Goal: Information Seeking & Learning: Find specific fact

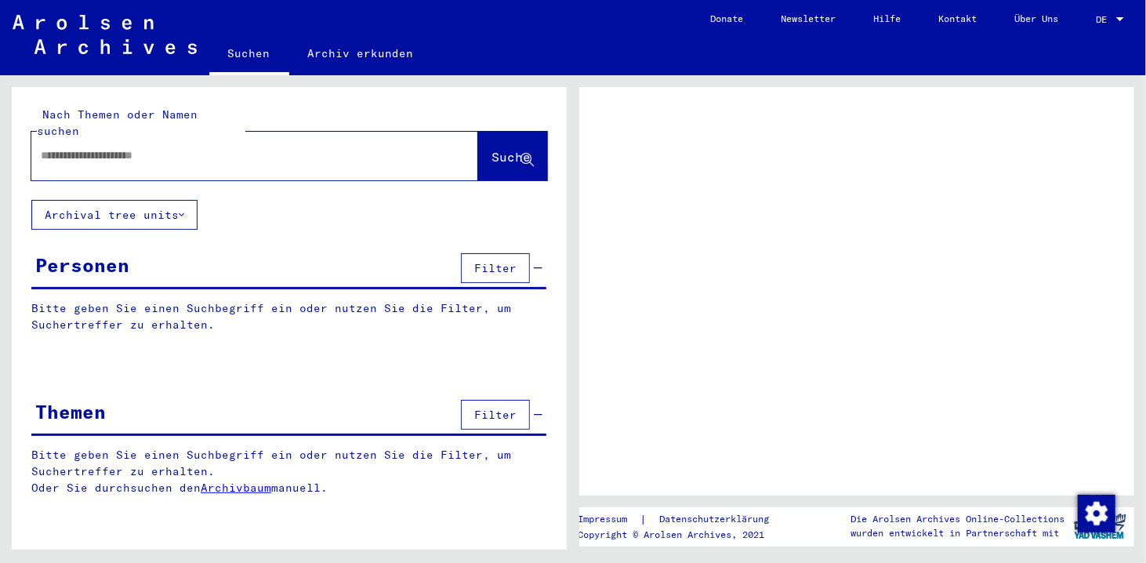
click at [1103, 11] on div "DE DE" at bounding box center [1111, 15] width 31 height 27
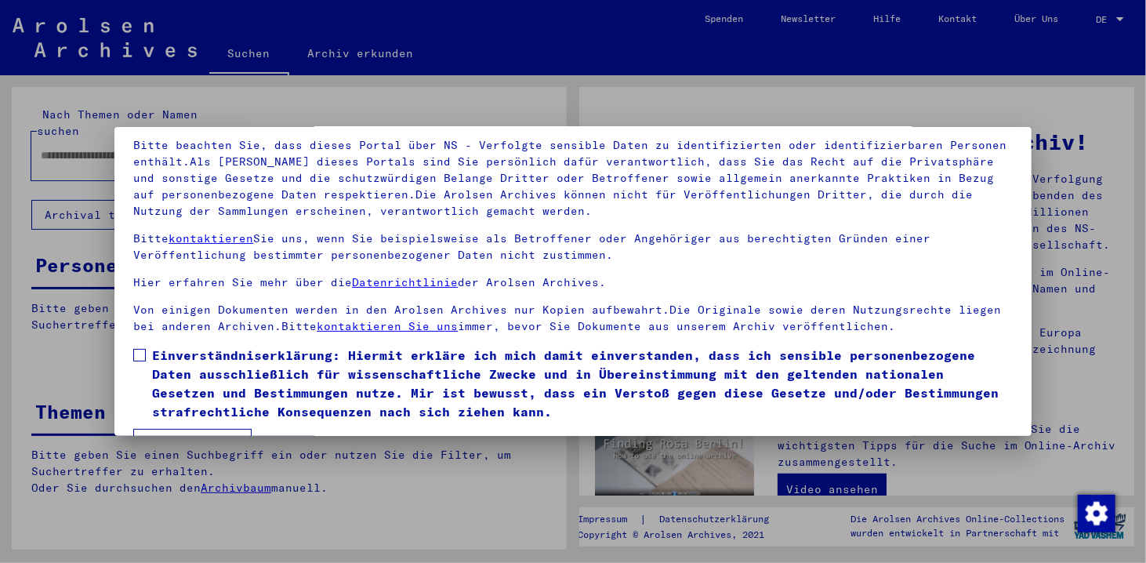
scroll to position [135, 0]
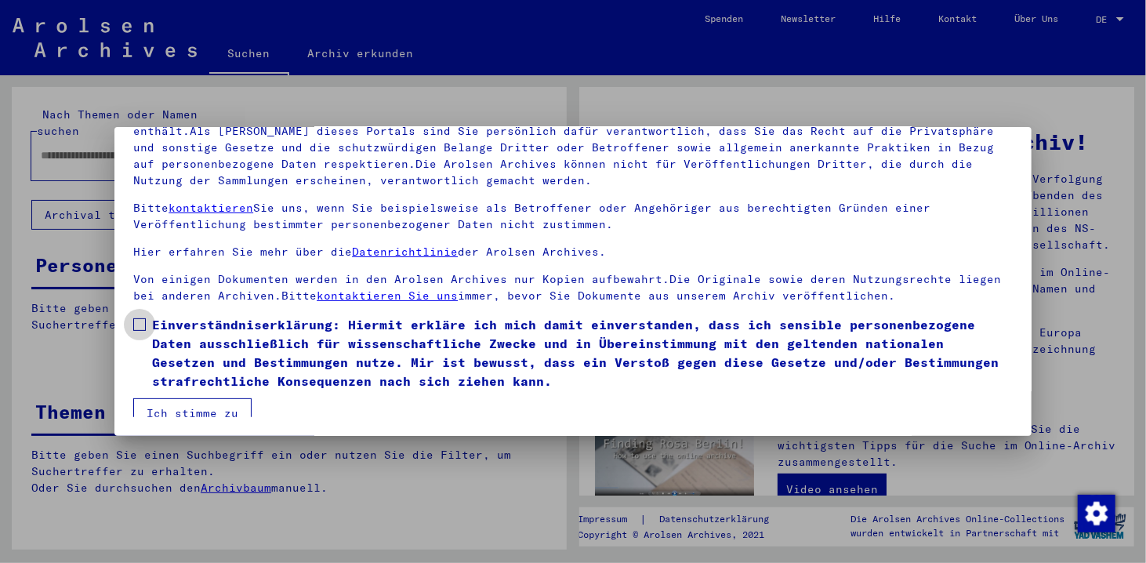
click at [140, 322] on span at bounding box center [139, 324] width 13 height 13
click at [194, 409] on button "Ich stimme zu" at bounding box center [192, 413] width 118 height 30
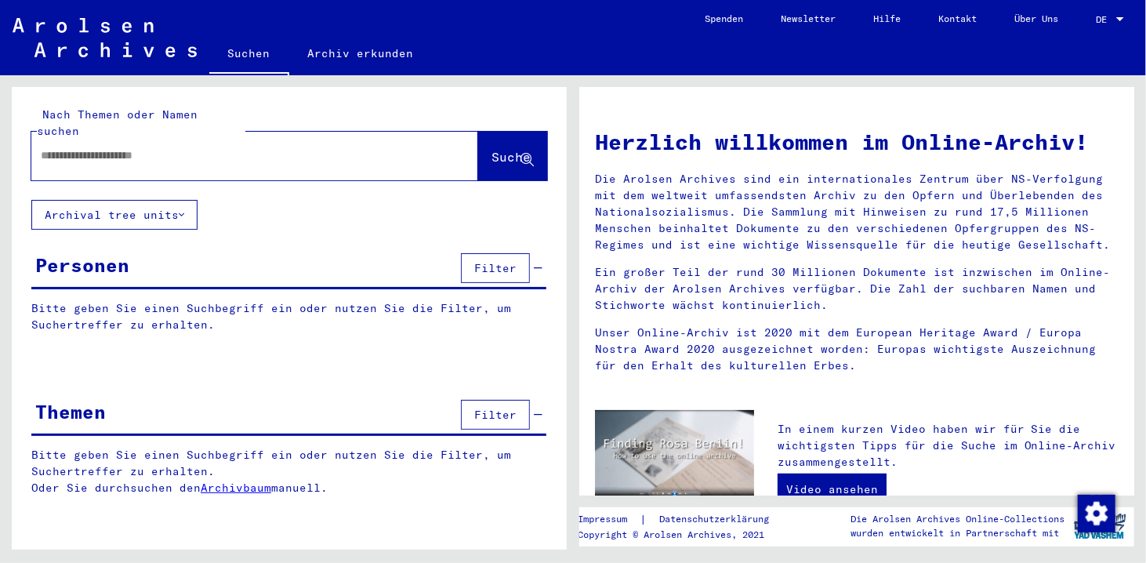
click at [1118, 17] on div at bounding box center [1120, 19] width 8 height 4
click at [1083, 20] on span "English" at bounding box center [1092, 28] width 63 height 28
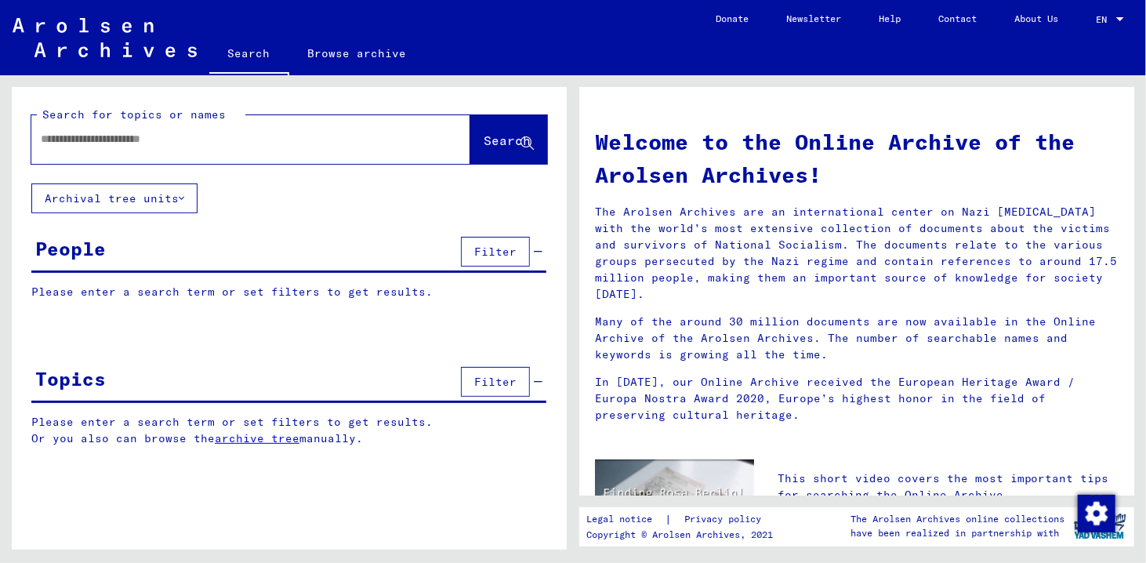
click at [50, 143] on input "text" at bounding box center [232, 139] width 382 height 16
type input "**********"
click at [530, 142] on icon at bounding box center [526, 143] width 13 height 13
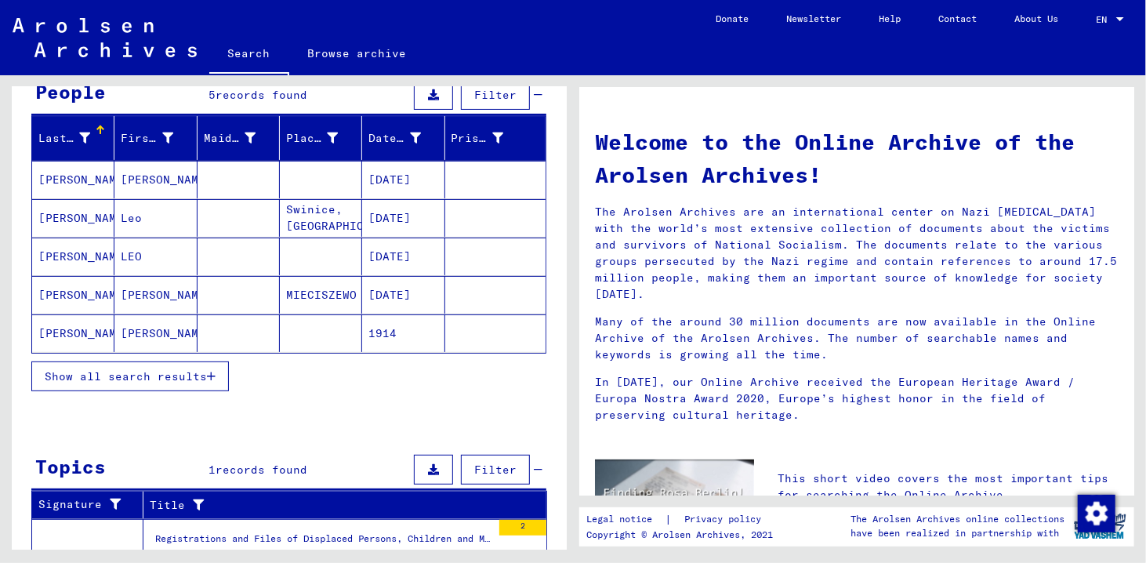
scroll to position [147, 0]
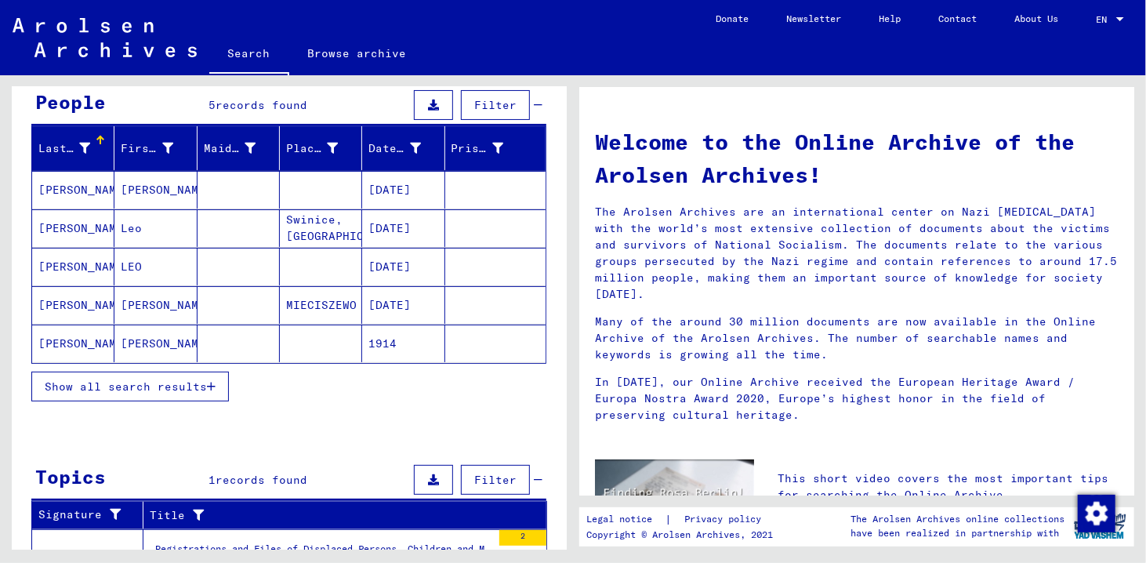
click at [389, 263] on mat-cell "[DATE]" at bounding box center [403, 267] width 82 height 38
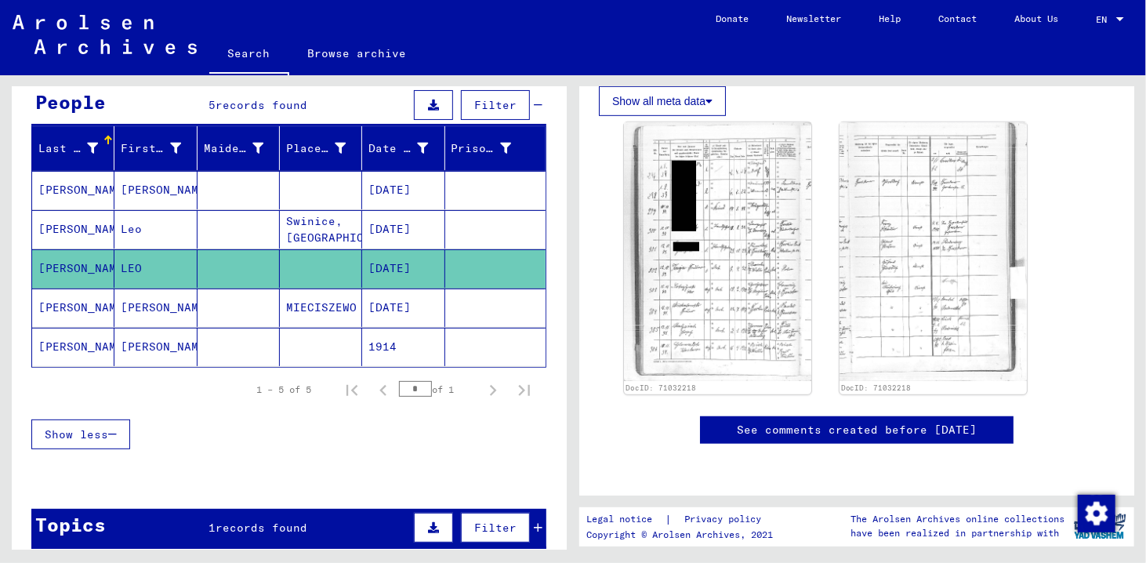
scroll to position [835, 0]
click at [485, 260] on mat-cell at bounding box center [495, 268] width 100 height 38
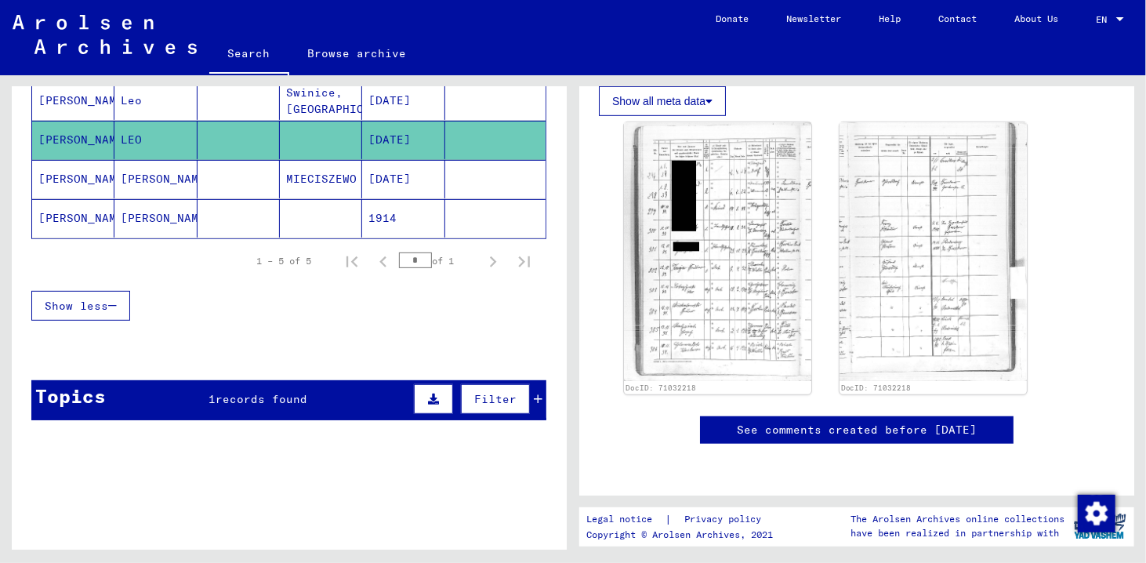
click at [103, 299] on span "Show less" at bounding box center [76, 306] width 63 height 14
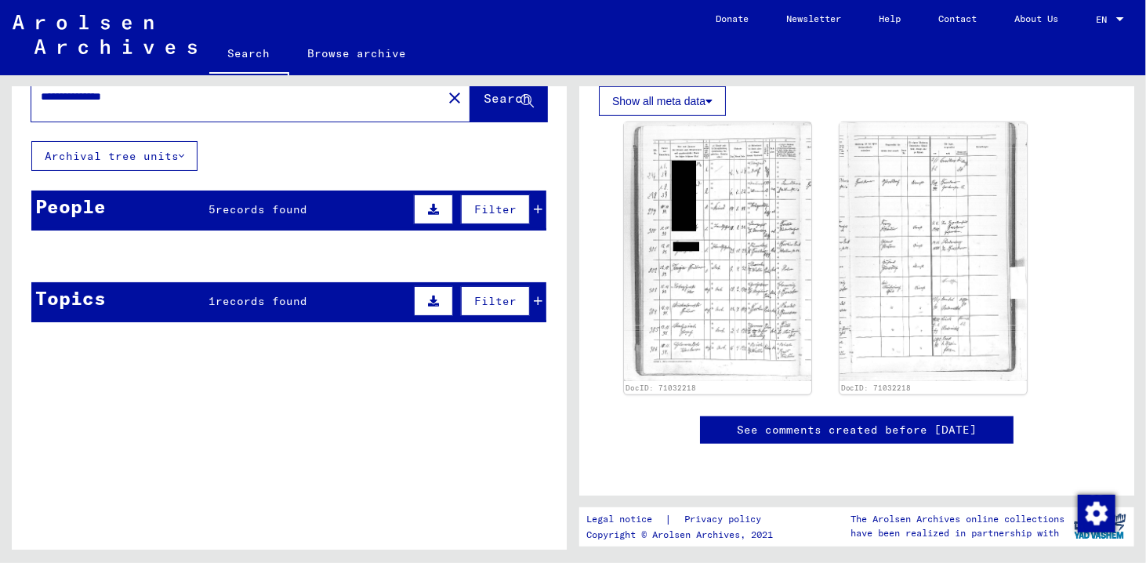
scroll to position [38, 0]
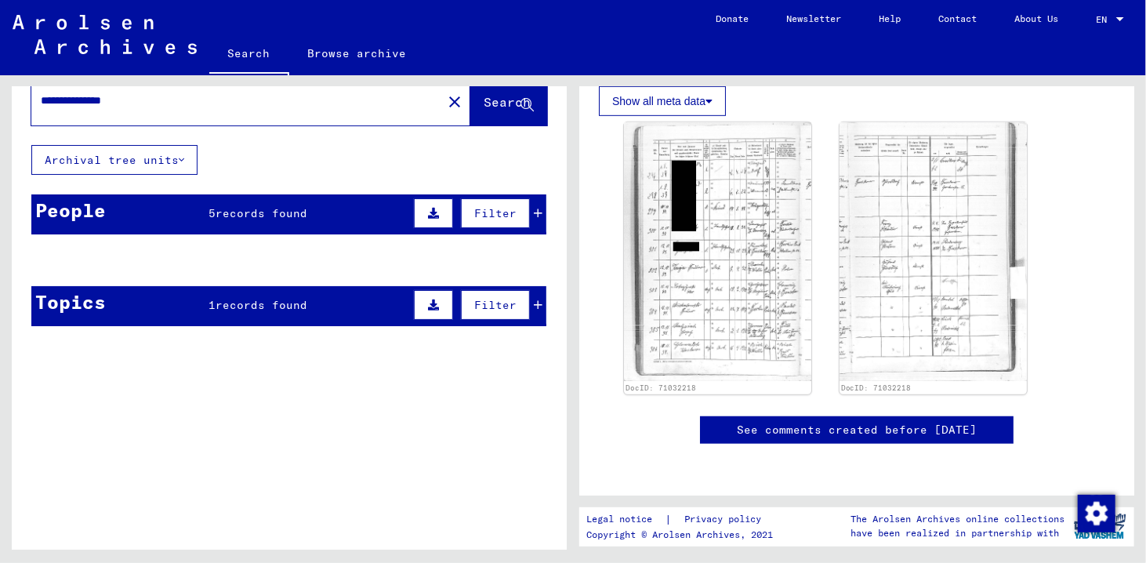
click at [520, 99] on icon at bounding box center [526, 105] width 13 height 13
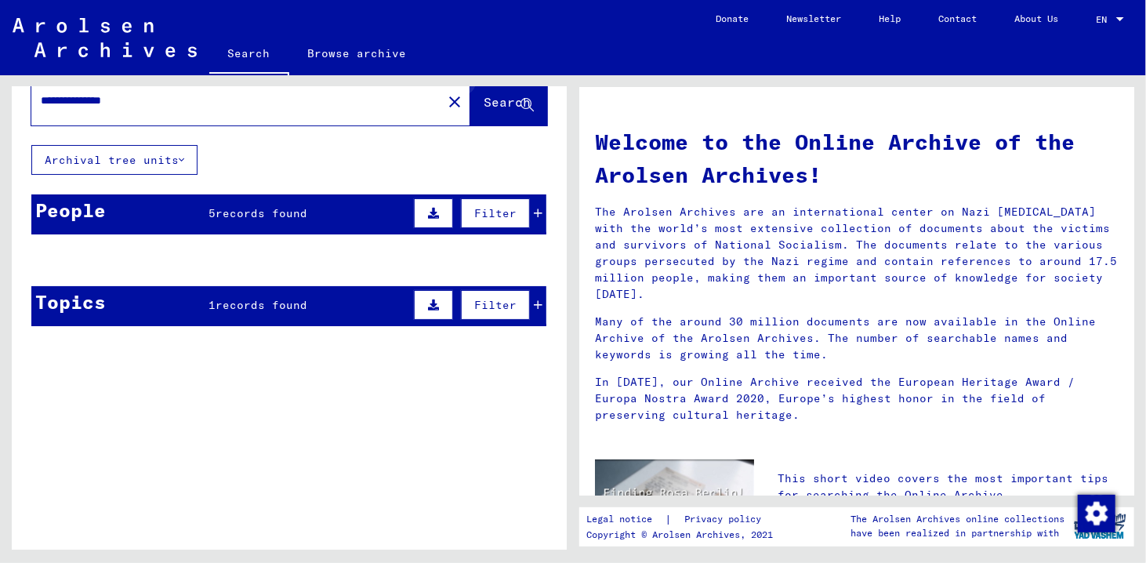
scroll to position [35, 0]
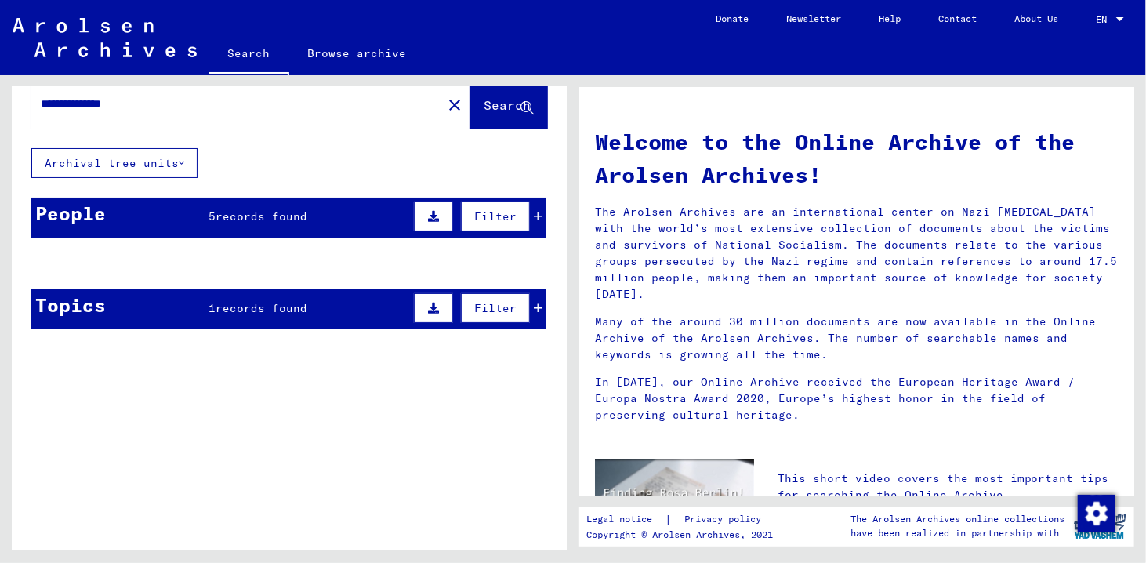
click at [524, 303] on mat-cell at bounding box center [495, 301] width 100 height 38
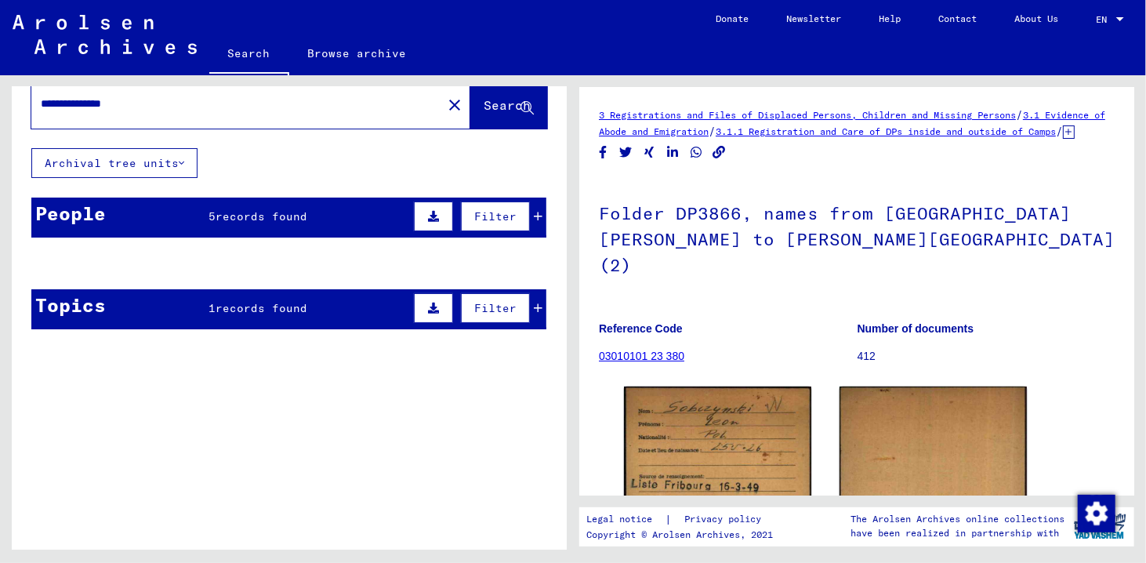
scroll to position [38, 0]
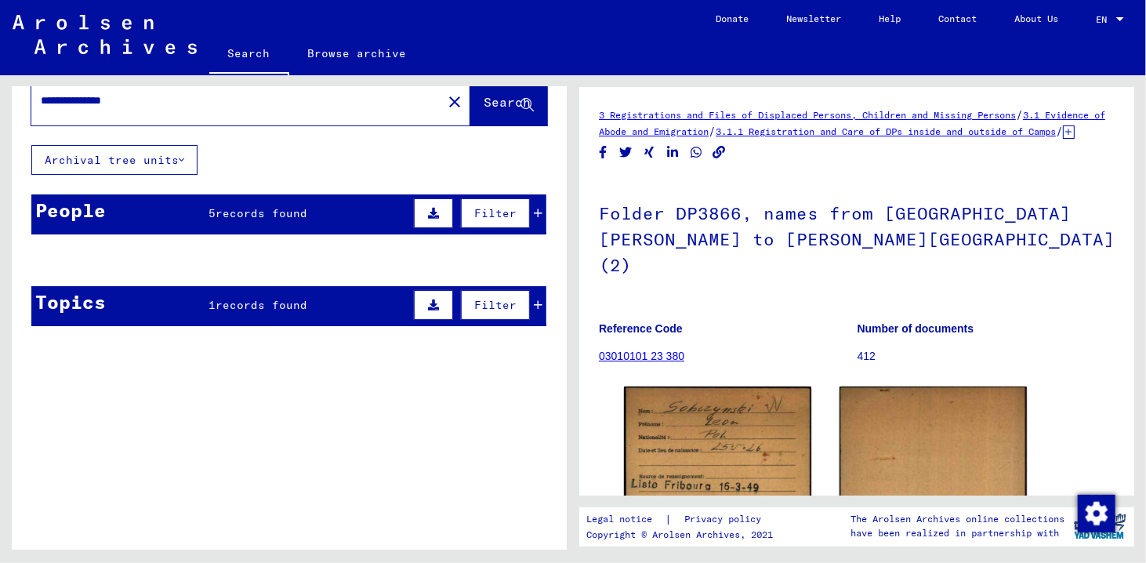
click at [1132, 495] on div "3 Registrations and Files of Displaced Persons, Children and Missing Persons / …" at bounding box center [860, 312] width 573 height 474
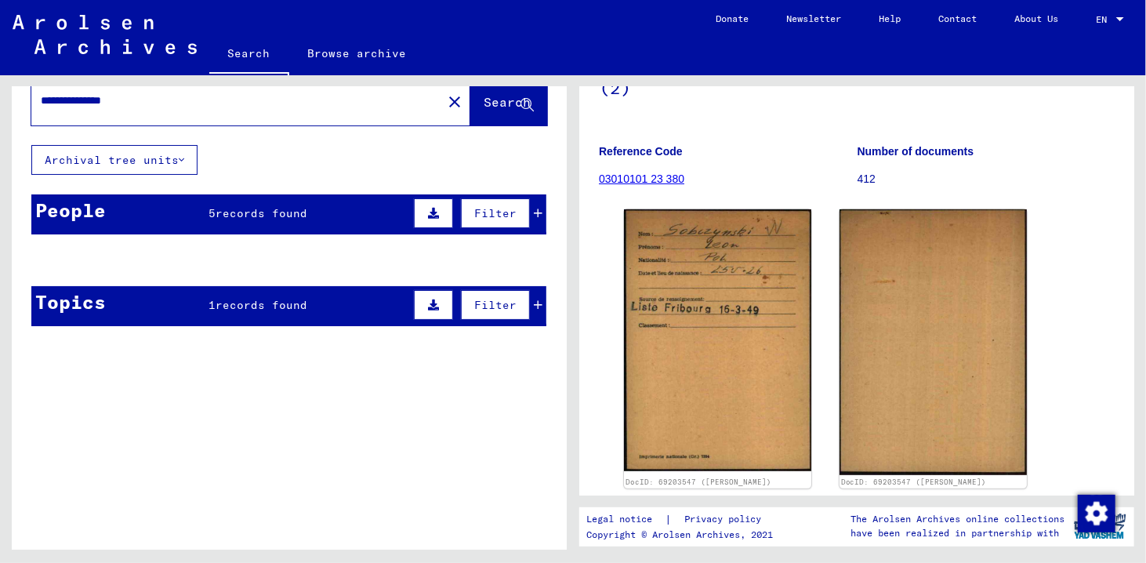
scroll to position [188, 0]
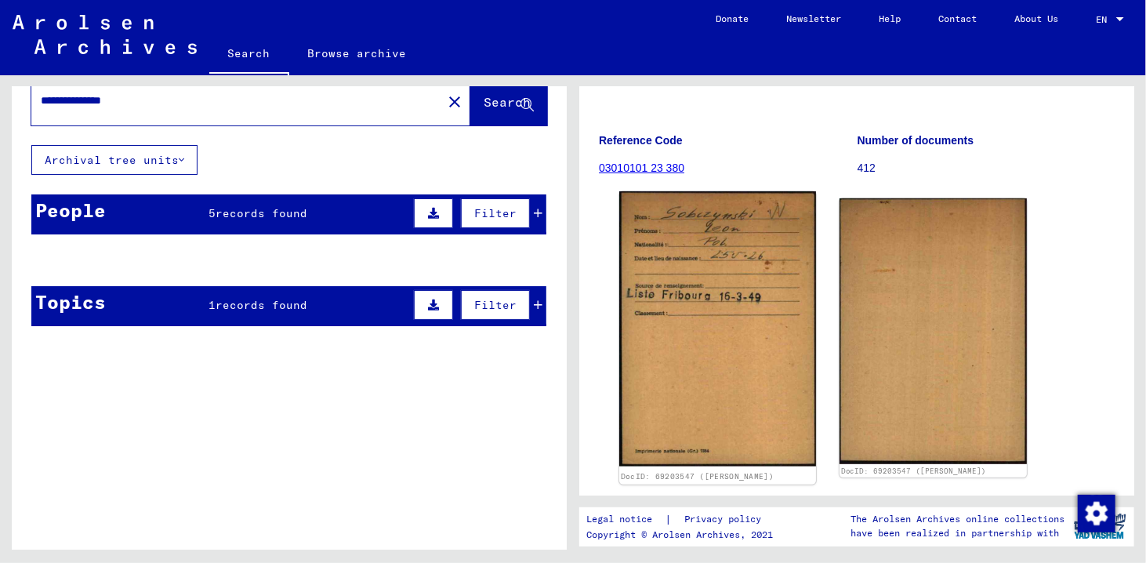
click at [749, 314] on img at bounding box center [717, 328] width 197 height 274
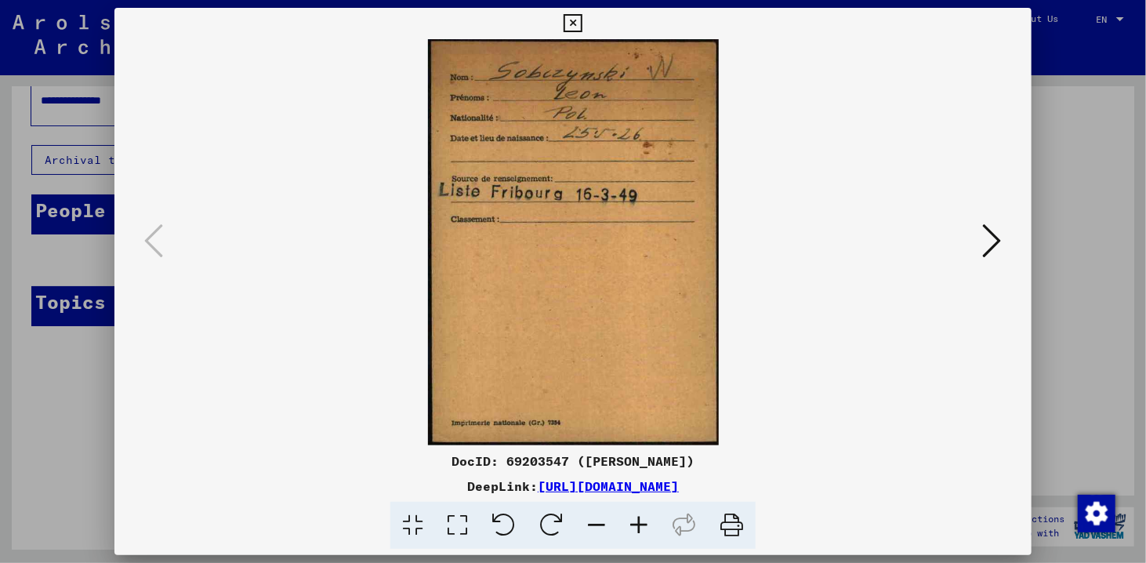
click at [999, 242] on icon at bounding box center [992, 241] width 19 height 38
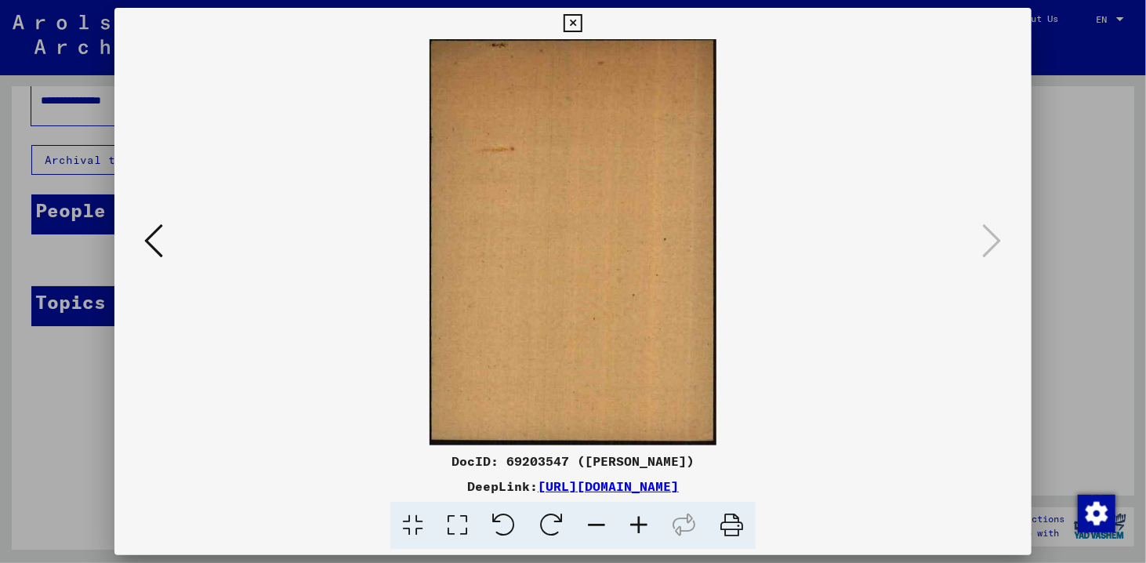
click at [574, 20] on icon at bounding box center [573, 23] width 18 height 19
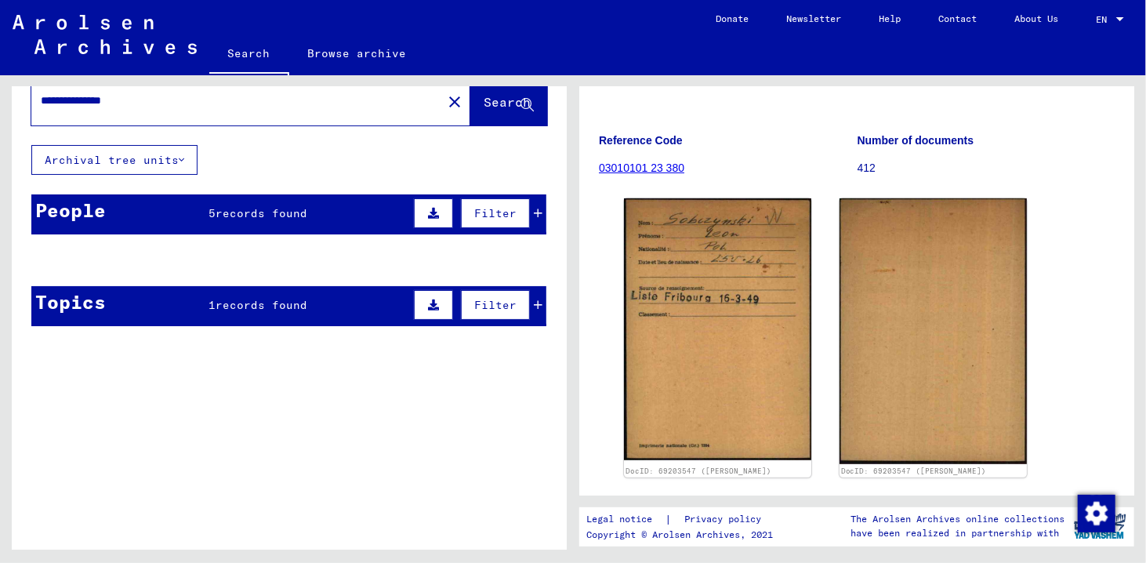
click at [534, 210] on icon at bounding box center [538, 213] width 9 height 11
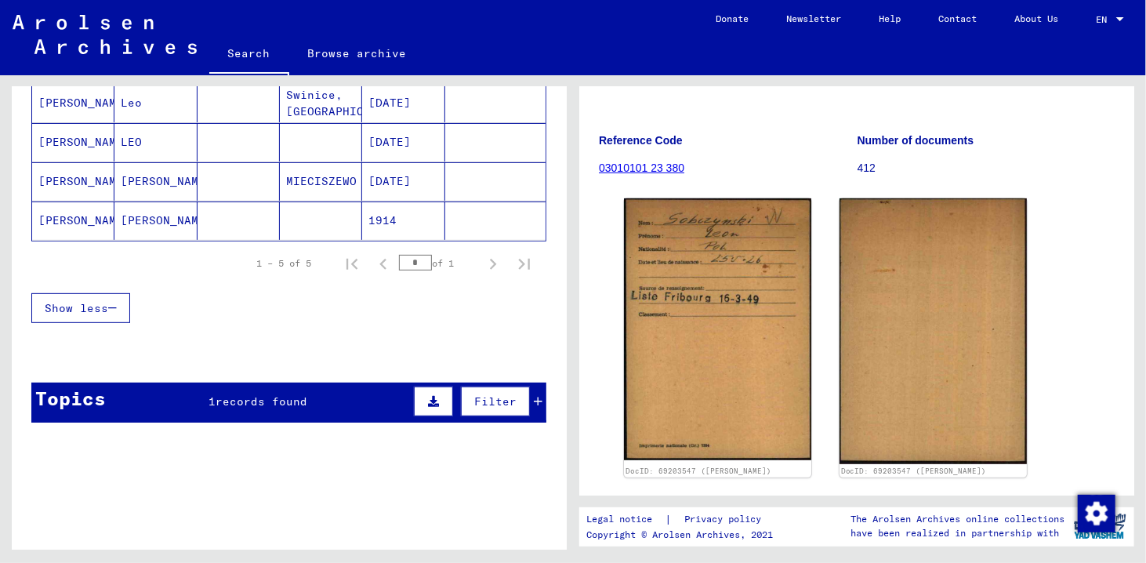
scroll to position [275, 0]
